Goal: Find specific page/section

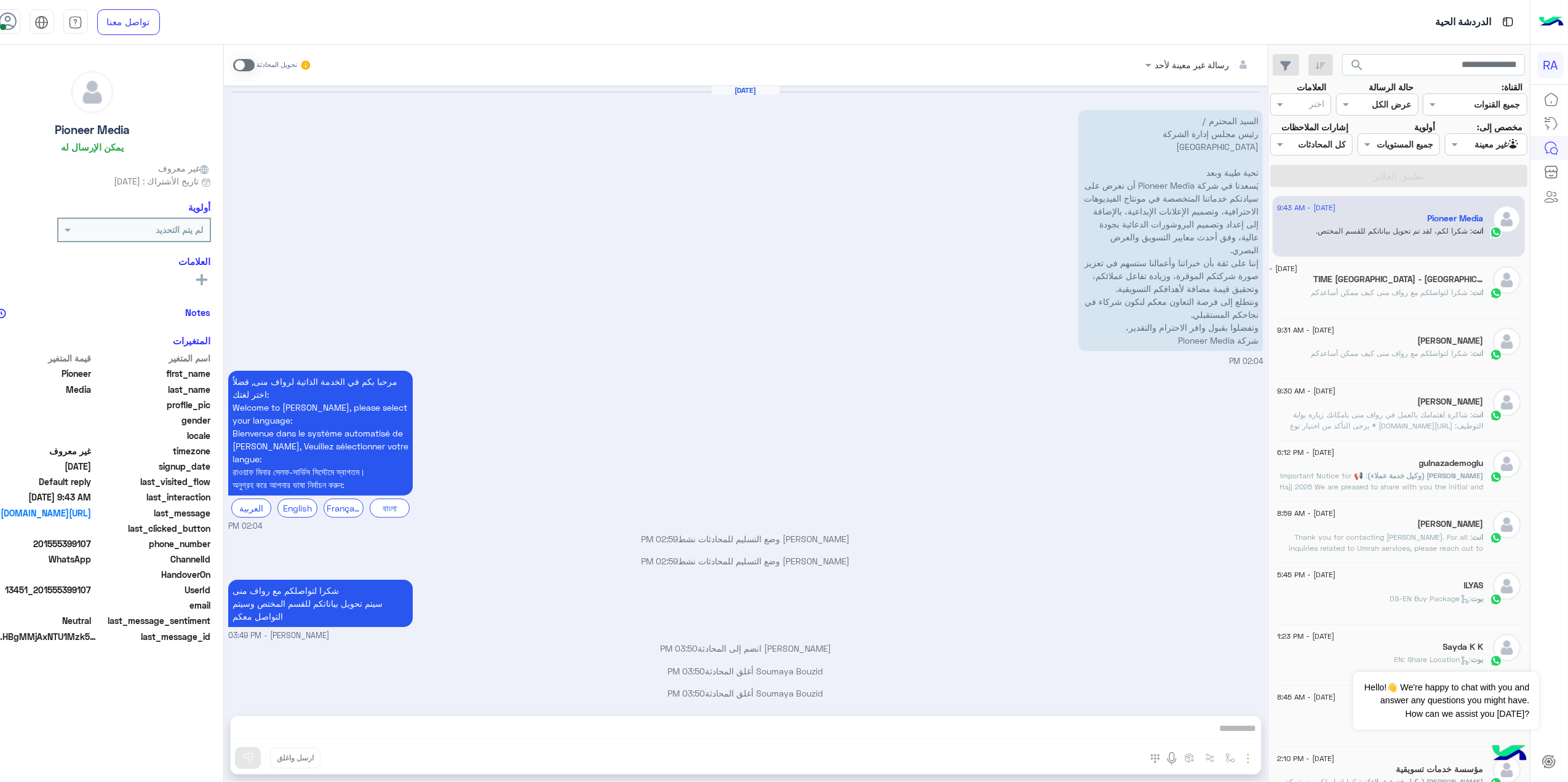
scroll to position [466, 0]
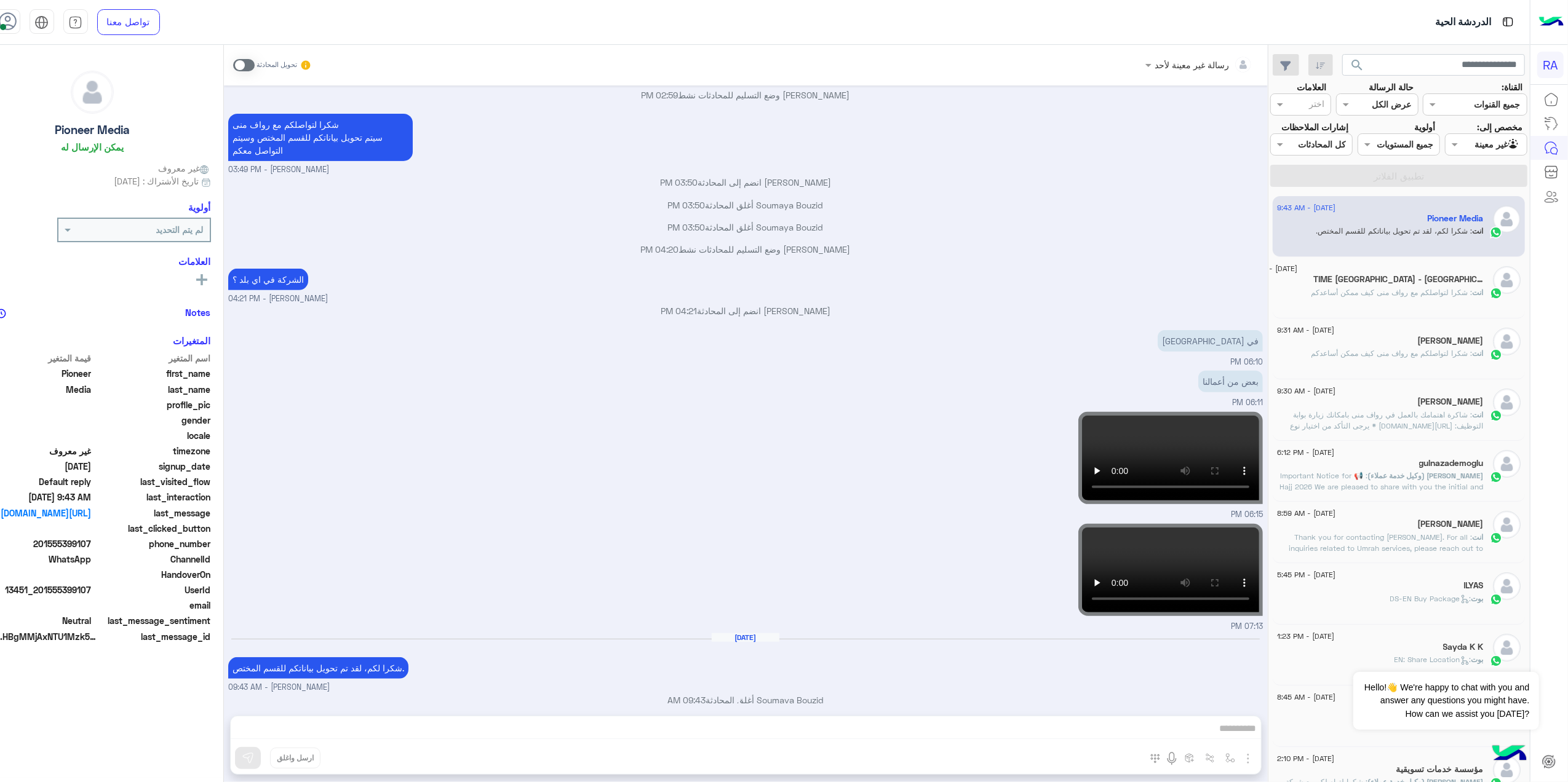
click at [1482, 144] on div at bounding box center [1486, 144] width 81 height 14
click at [1485, 200] on div "غير معينة" at bounding box center [1489, 193] width 76 height 24
click at [1467, 151] on div "Agent Filter غير معينة" at bounding box center [1494, 145] width 66 height 14
click at [1477, 200] on div "غير معينة" at bounding box center [1489, 193] width 76 height 24
click at [1467, 153] on div "Agent Filter غير معينة" at bounding box center [1486, 144] width 82 height 22
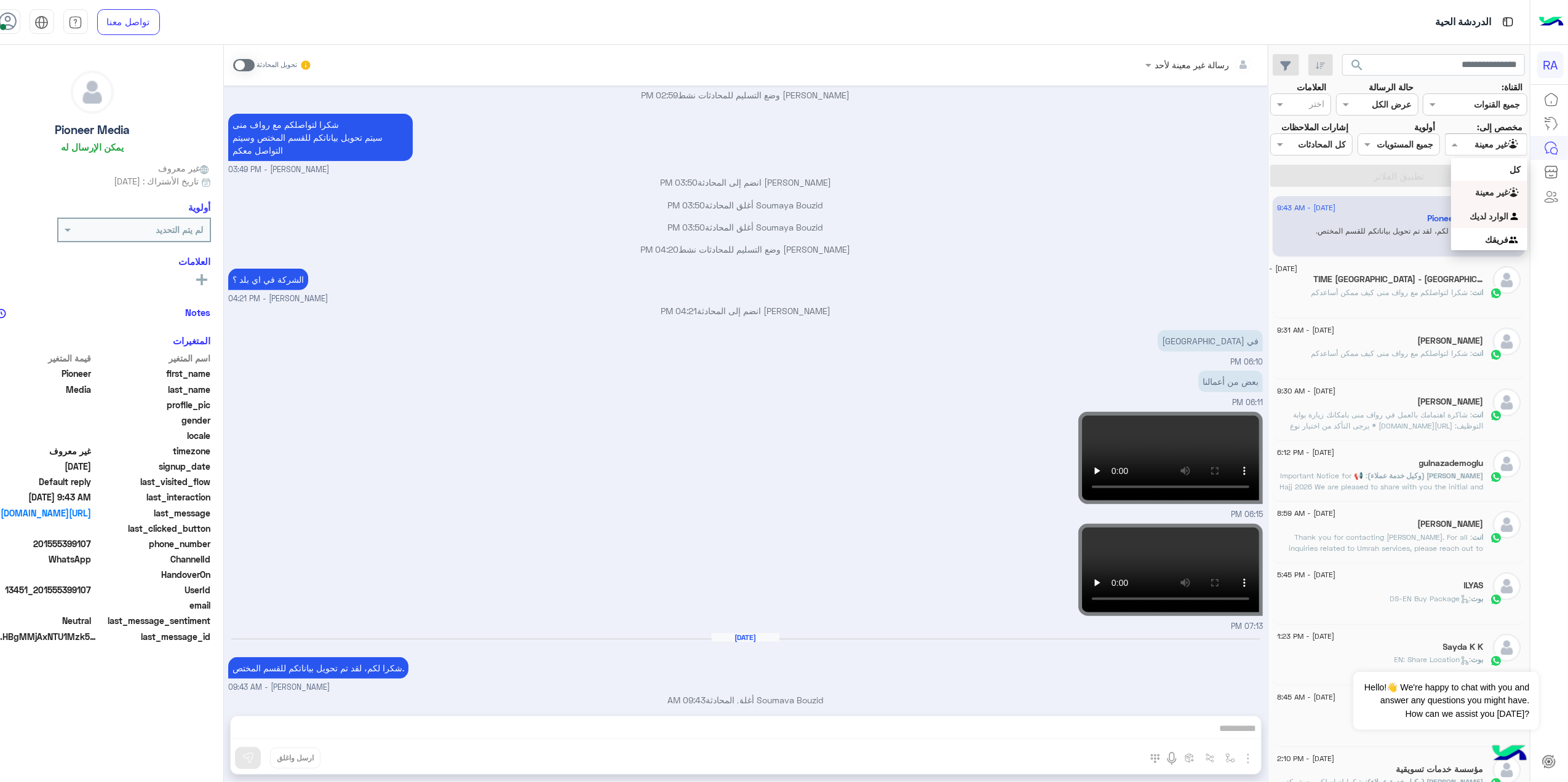
click at [1482, 220] on b "الوارد لديك" at bounding box center [1490, 216] width 39 height 11
click at [1464, 176] on button "تطبيق الفلاتر" at bounding box center [1399, 175] width 257 height 22
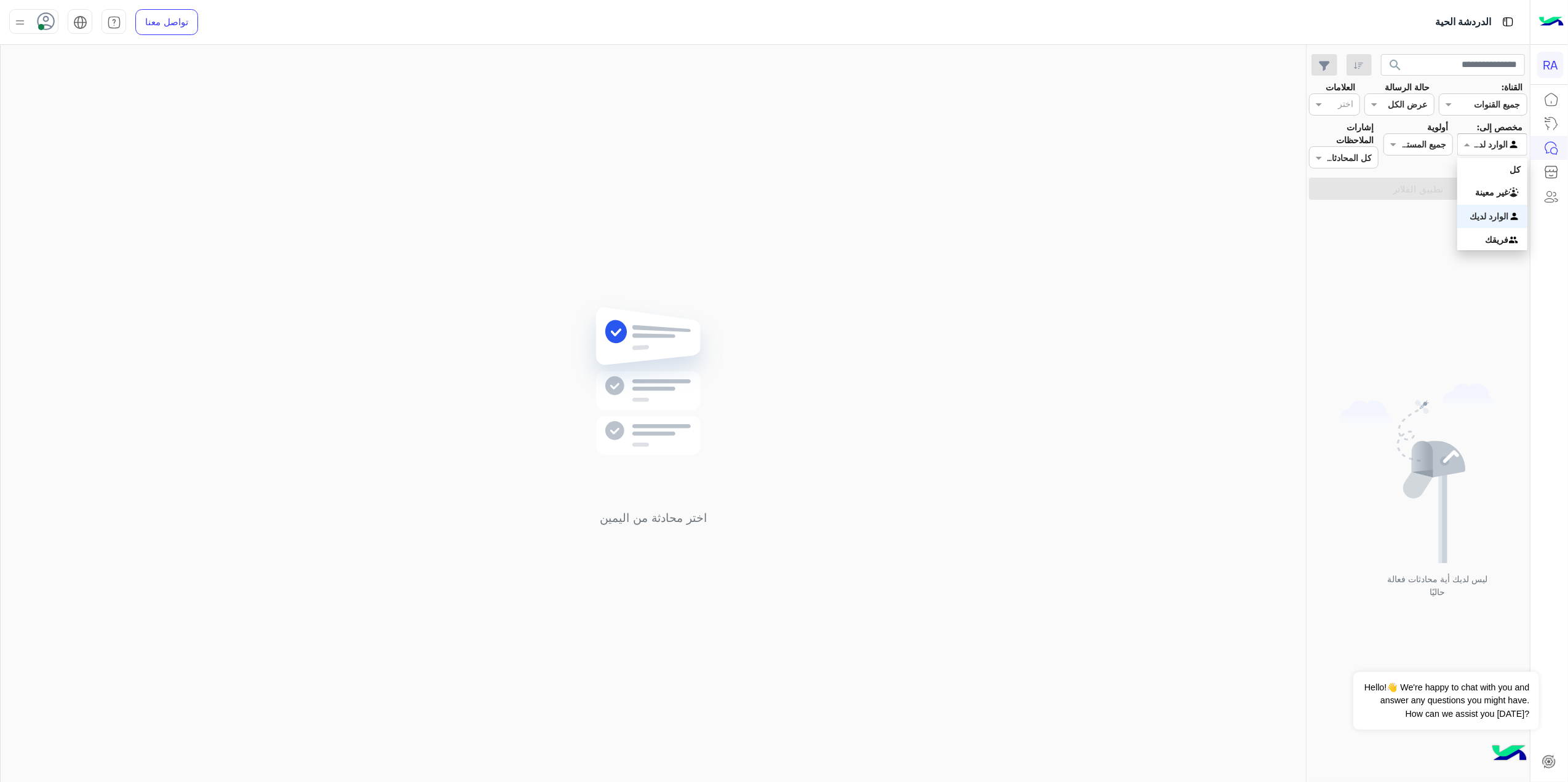
click at [1486, 144] on div at bounding box center [1492, 144] width 68 height 14
click at [1517, 188] on img "Options list" at bounding box center [1515, 194] width 13 height 13
click at [1475, 188] on button "تطبيق الفلاتر" at bounding box center [1418, 189] width 218 height 22
